Goal: Check status

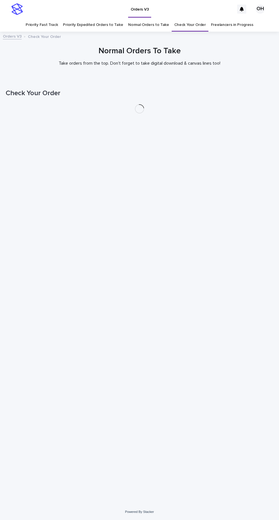
scroll to position [18, 0]
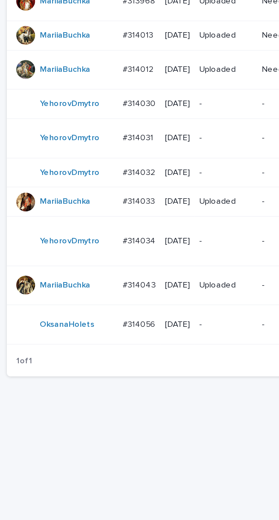
click at [72, 379] on div "#314056 #314056" at bounding box center [70, 383] width 16 height 9
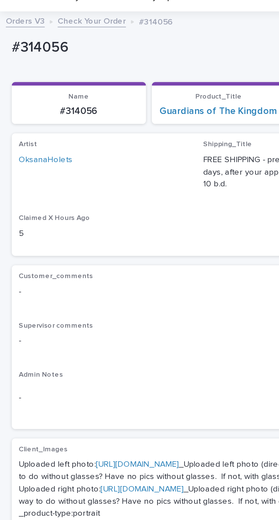
scroll to position [36, 0]
click at [60, 226] on link "[URL][DOMAIN_NAME]" at bounding box center [66, 228] width 40 height 4
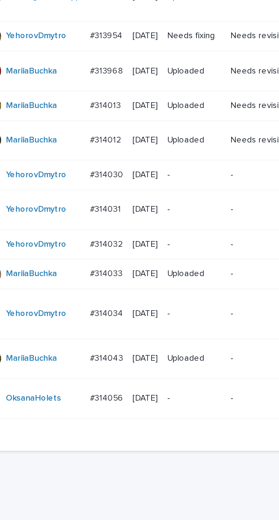
click at [70, 290] on p "#314031" at bounding box center [70, 293] width 16 height 6
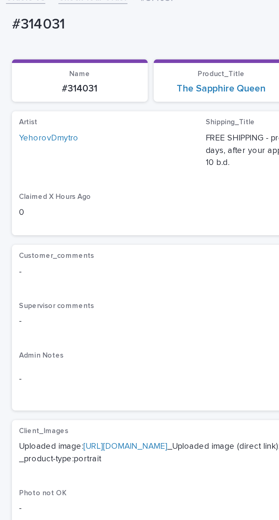
click at [77, 249] on link "[URL][DOMAIN_NAME]" at bounding box center [60, 251] width 40 height 4
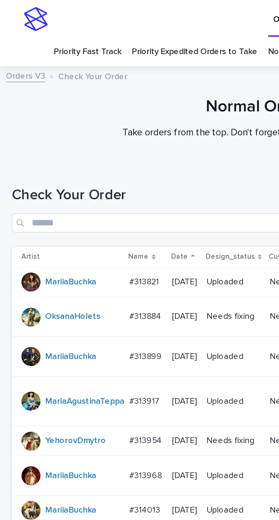
click at [73, 148] on p "#313884" at bounding box center [70, 151] width 17 height 6
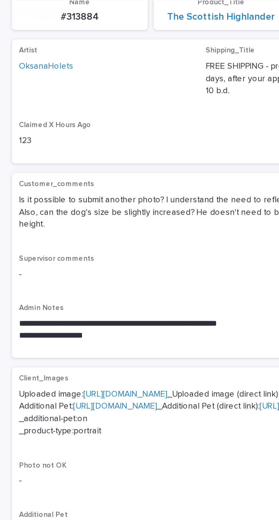
scroll to position [115, 0]
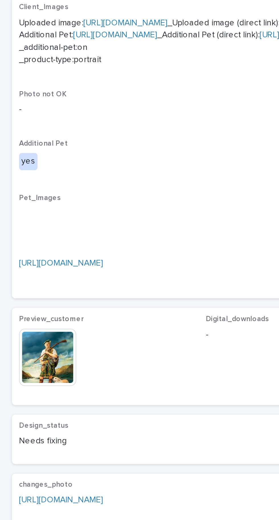
click at [104, 361] on span "Digital_downloads -" at bounding box center [139, 341] width 82 height 39
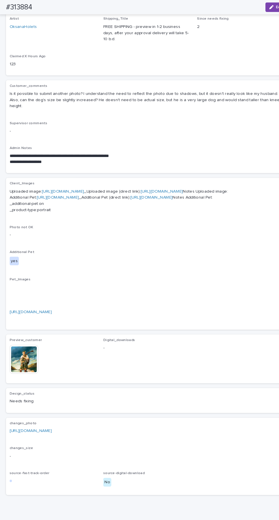
click at [49, 412] on link "https://drive.google.com/file/d/1YXsUu6tWK2xJaLV872Ko-9yXFaJVD2aQ/view?usp=shar…" at bounding box center [29, 410] width 40 height 4
